Goal: Find specific page/section: Find specific page/section

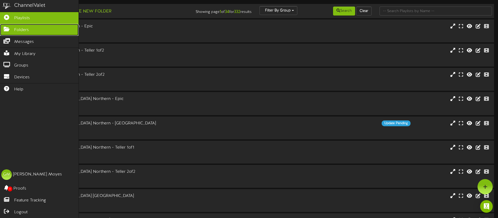
click at [10, 29] on icon at bounding box center [6, 29] width 13 height 4
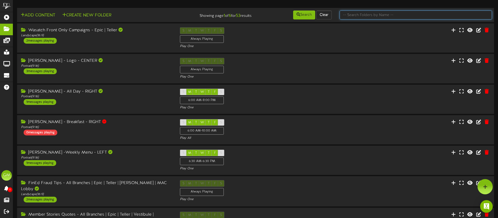
click at [367, 16] on input "text" at bounding box center [416, 15] width 152 height 9
type input "Member"
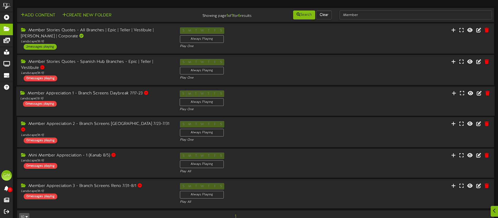
scroll to position [11, 0]
